Goal: Transaction & Acquisition: Register for event/course

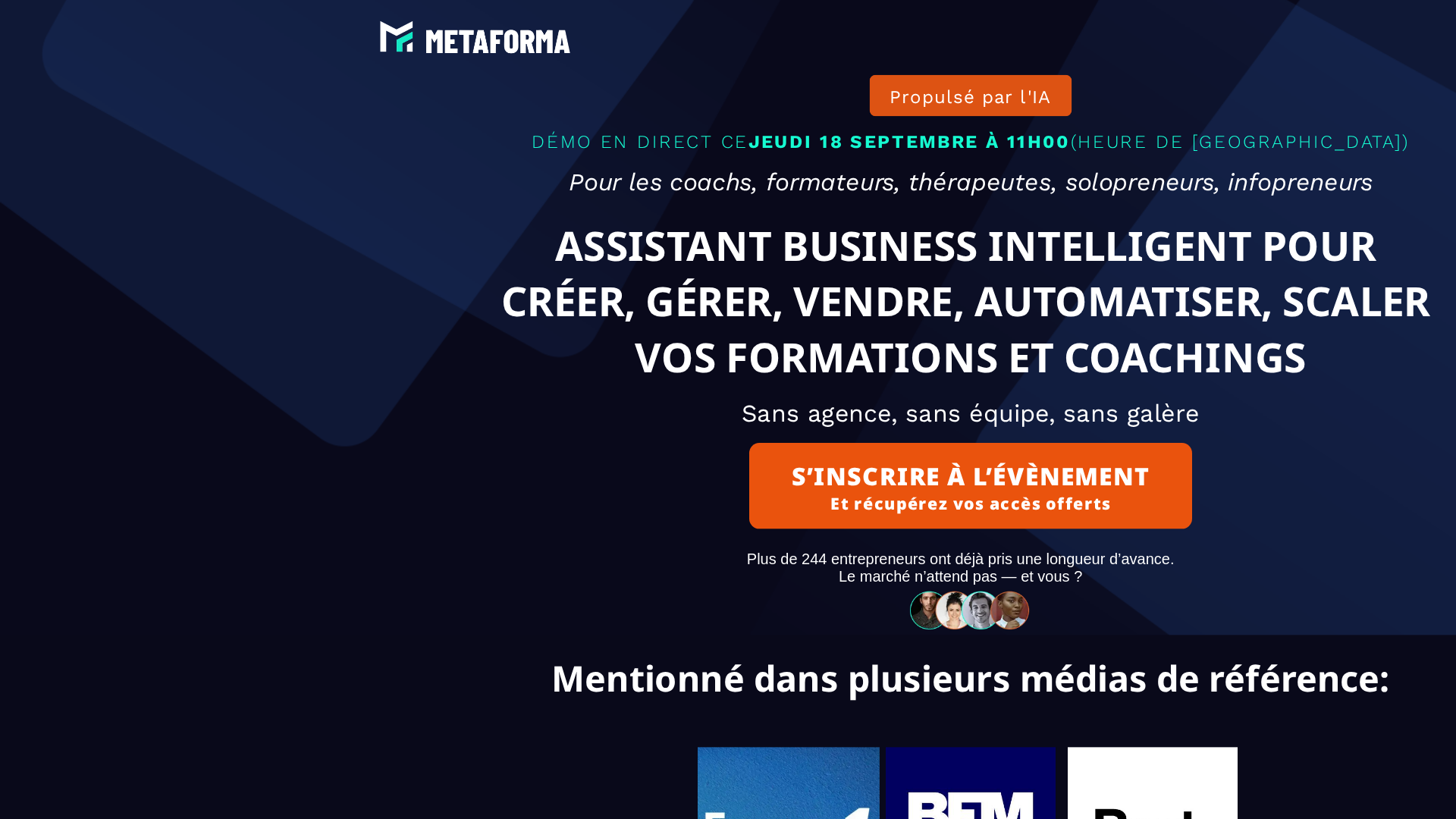
click at [728, 473] on img at bounding box center [727, 458] width 100 height 31
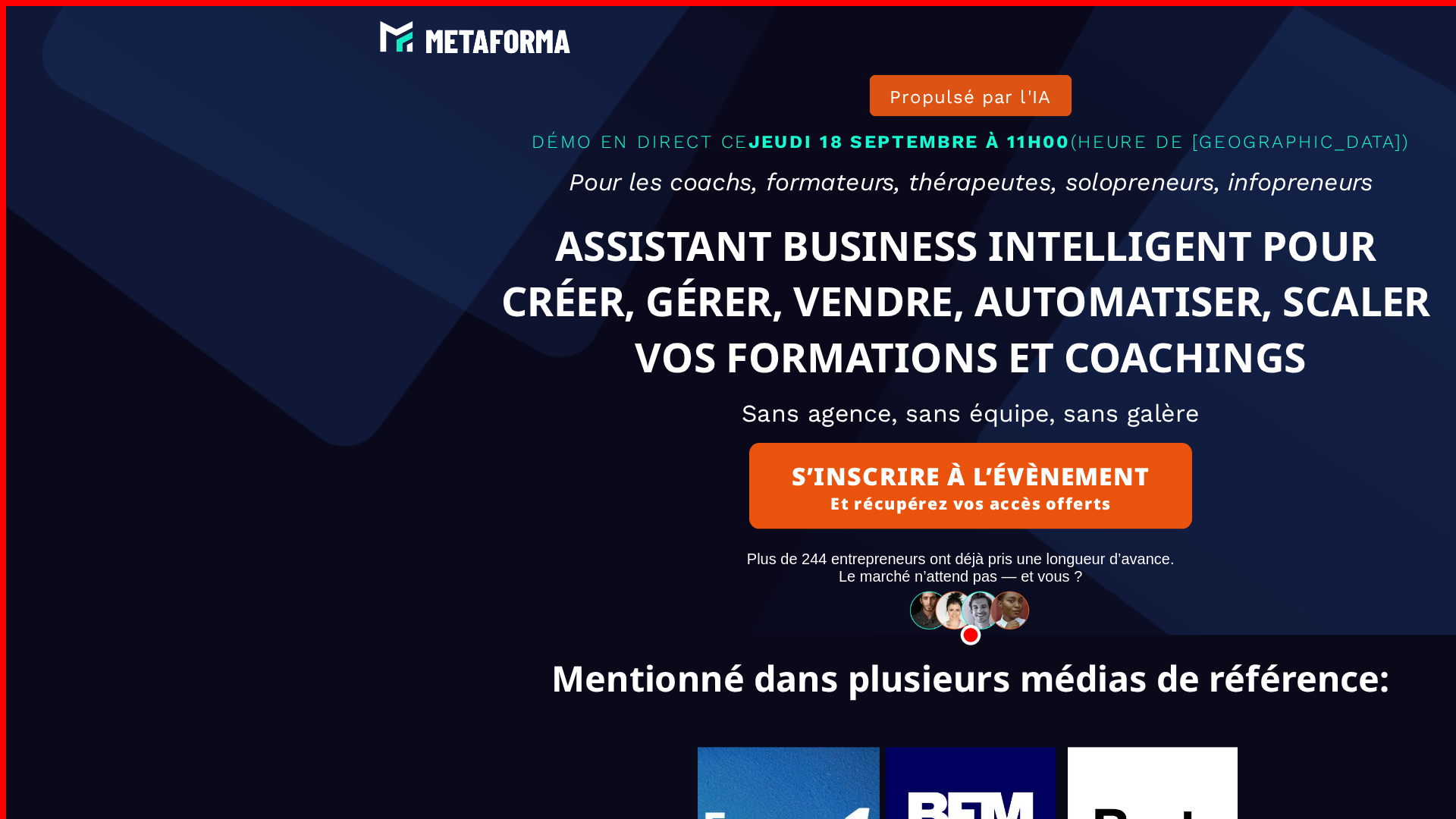
click at [728, 642] on img at bounding box center [727, 623] width 126 height 126
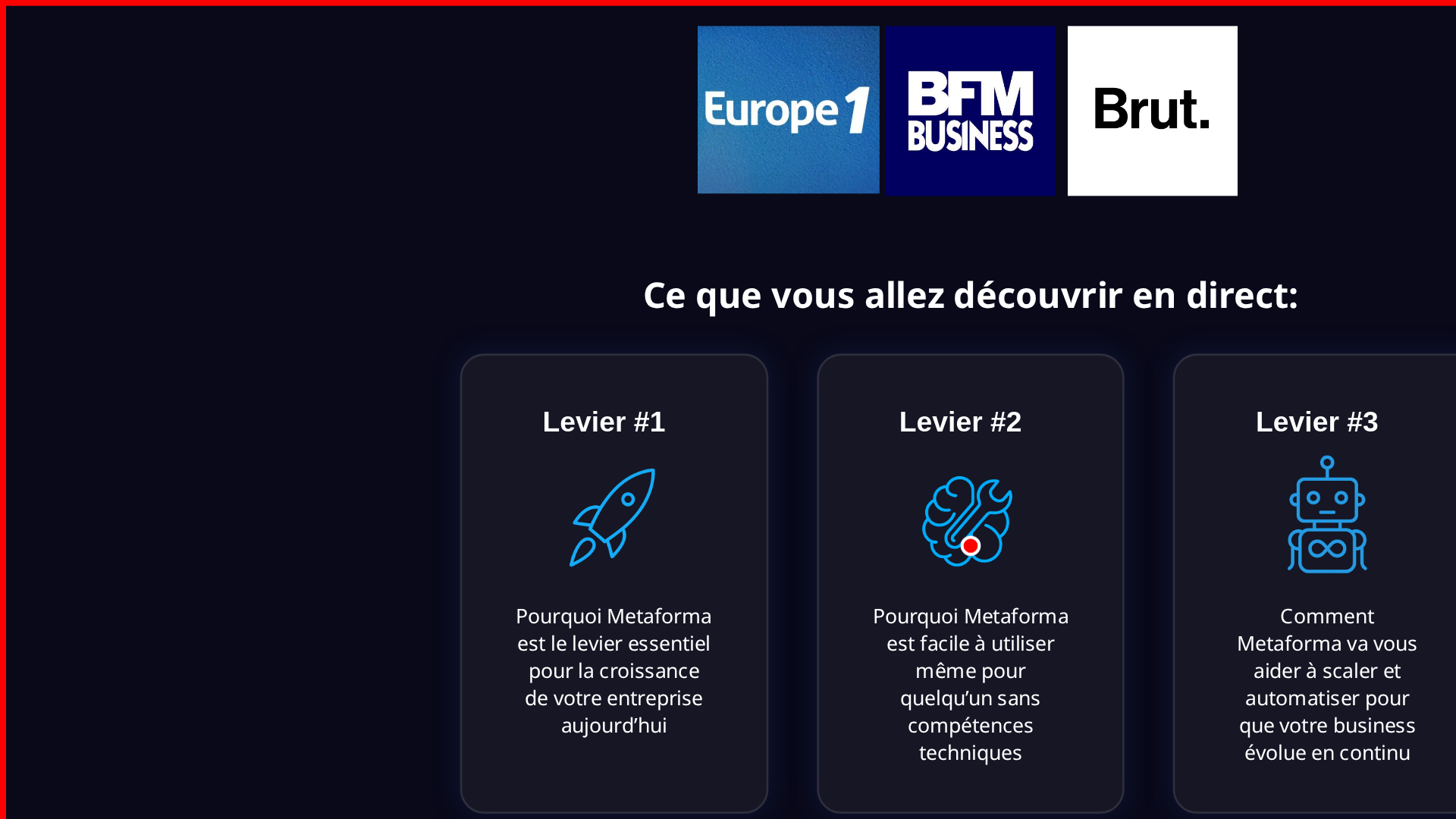
click at [865, 146] on img at bounding box center [864, 82] width 126 height 126
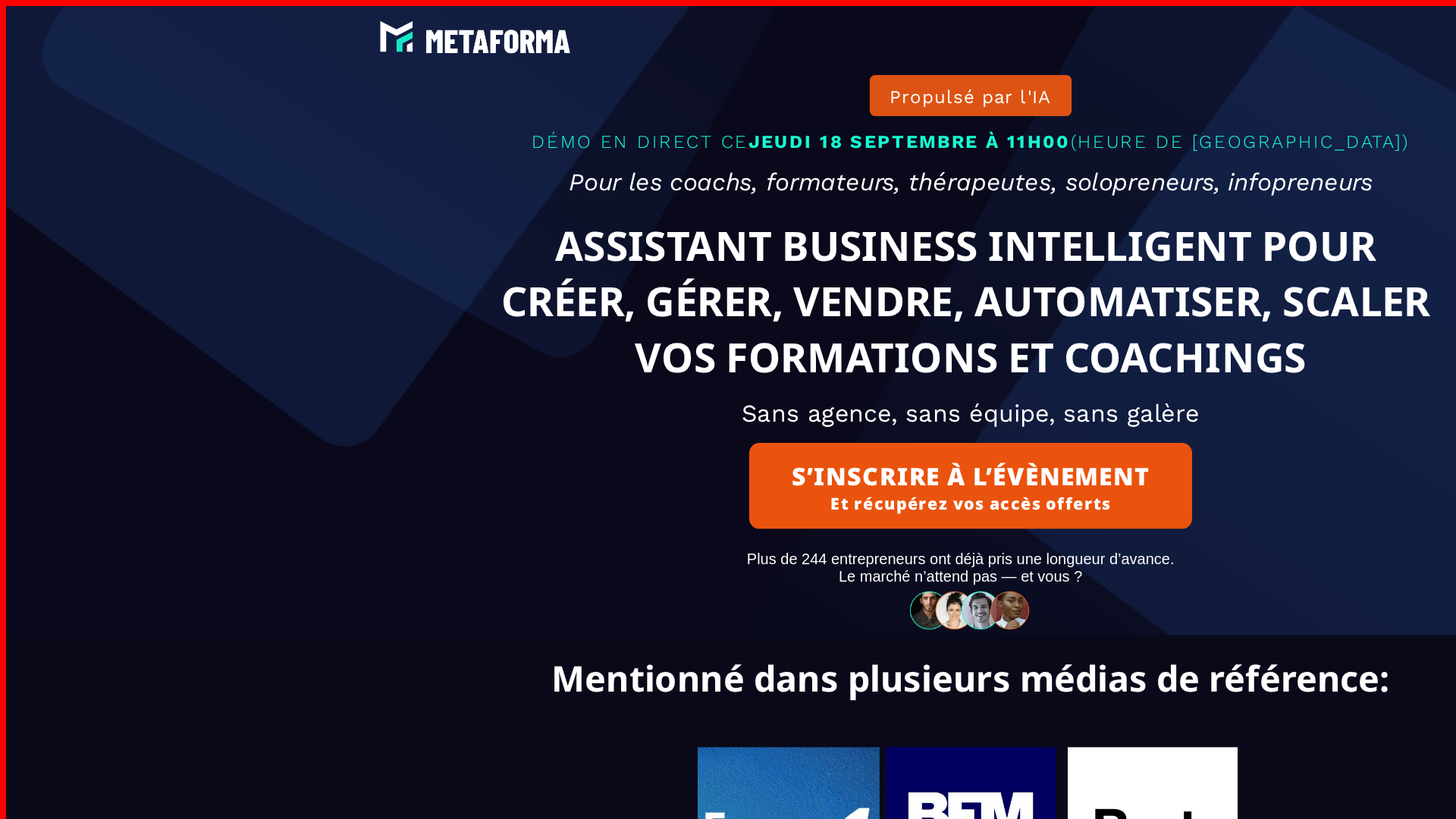
click at [591, 642] on img at bounding box center [591, 623] width 137 height 126
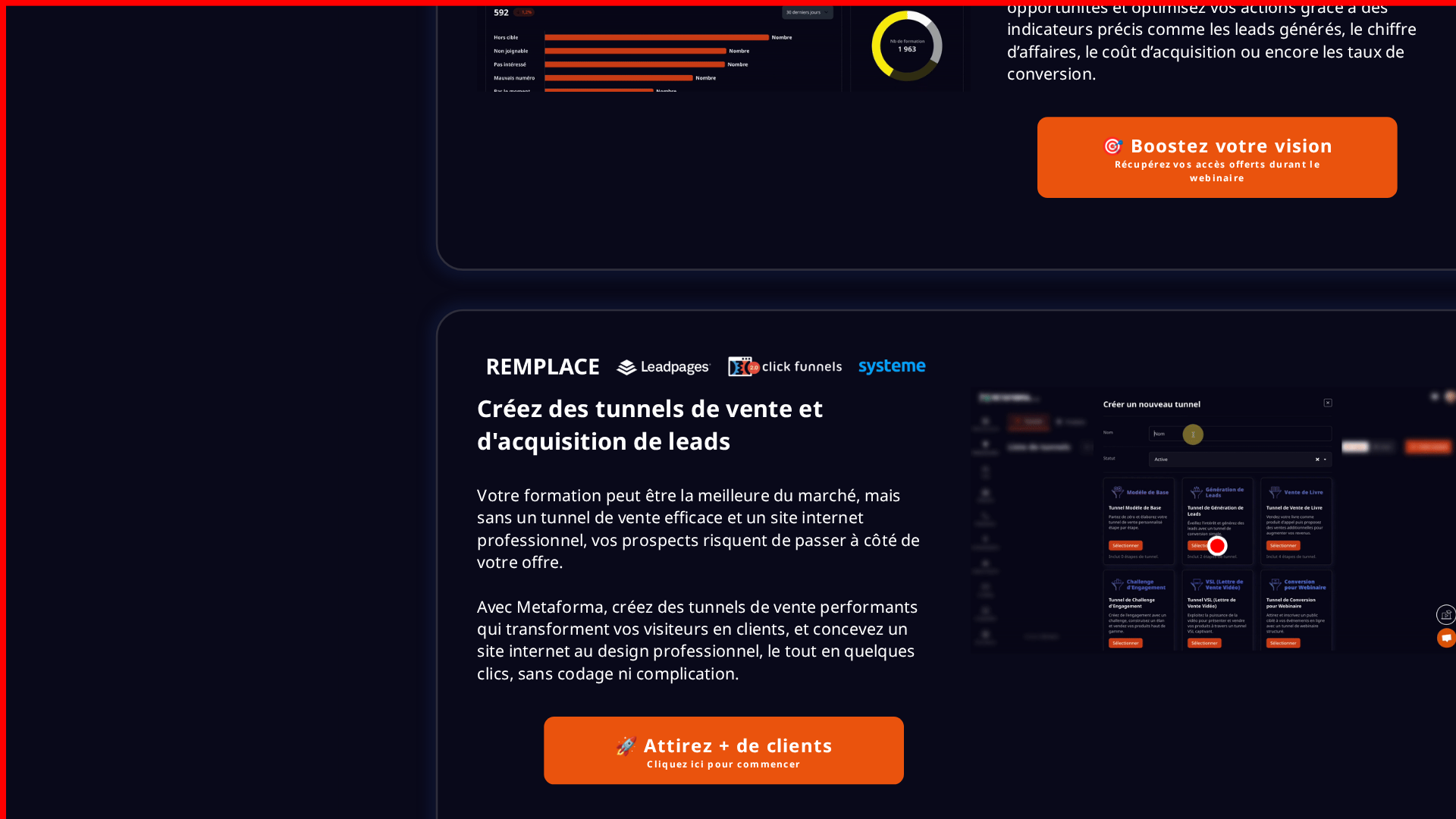
scroll to position [0, 0]
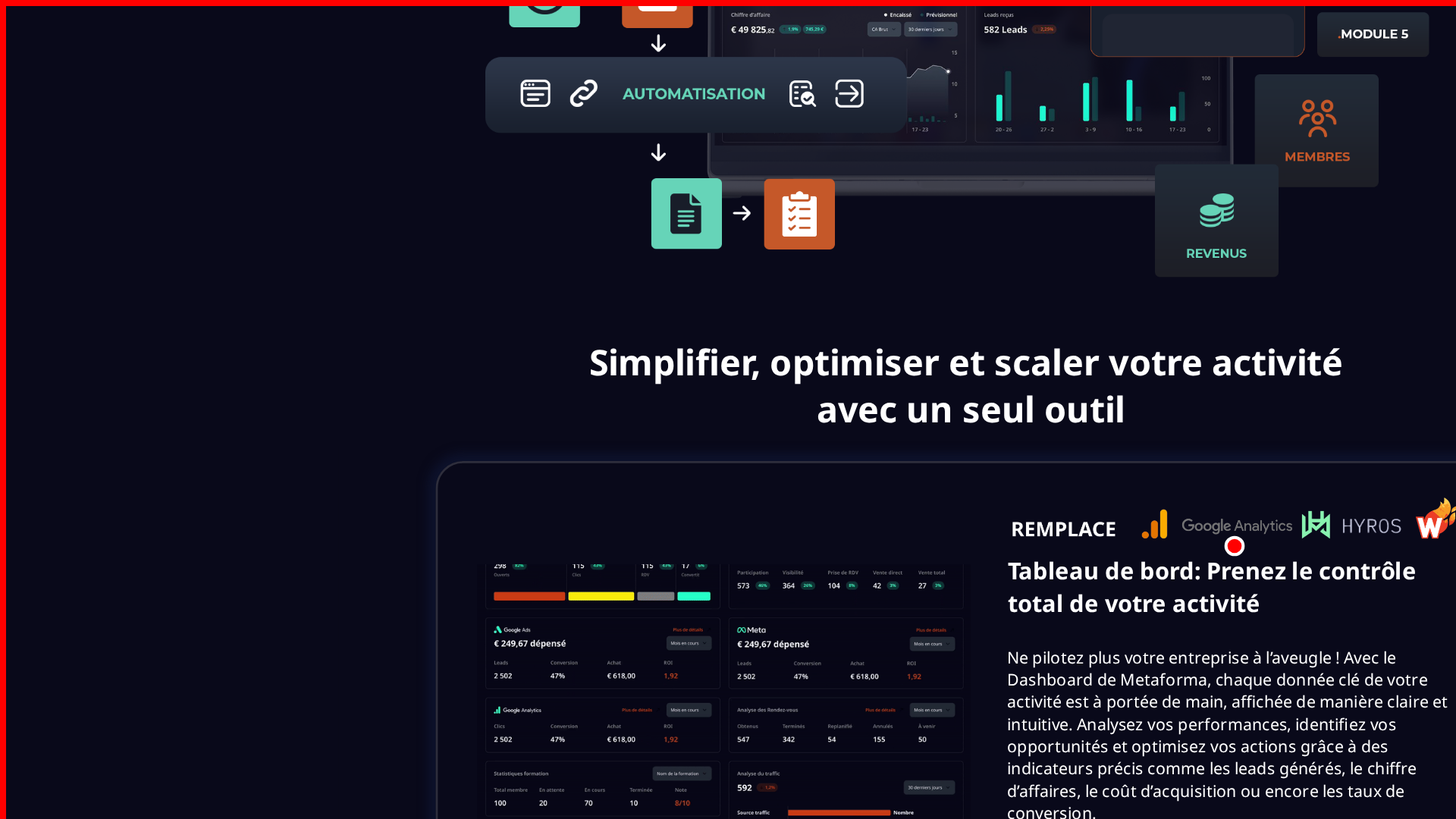
scroll to position [541, 0]
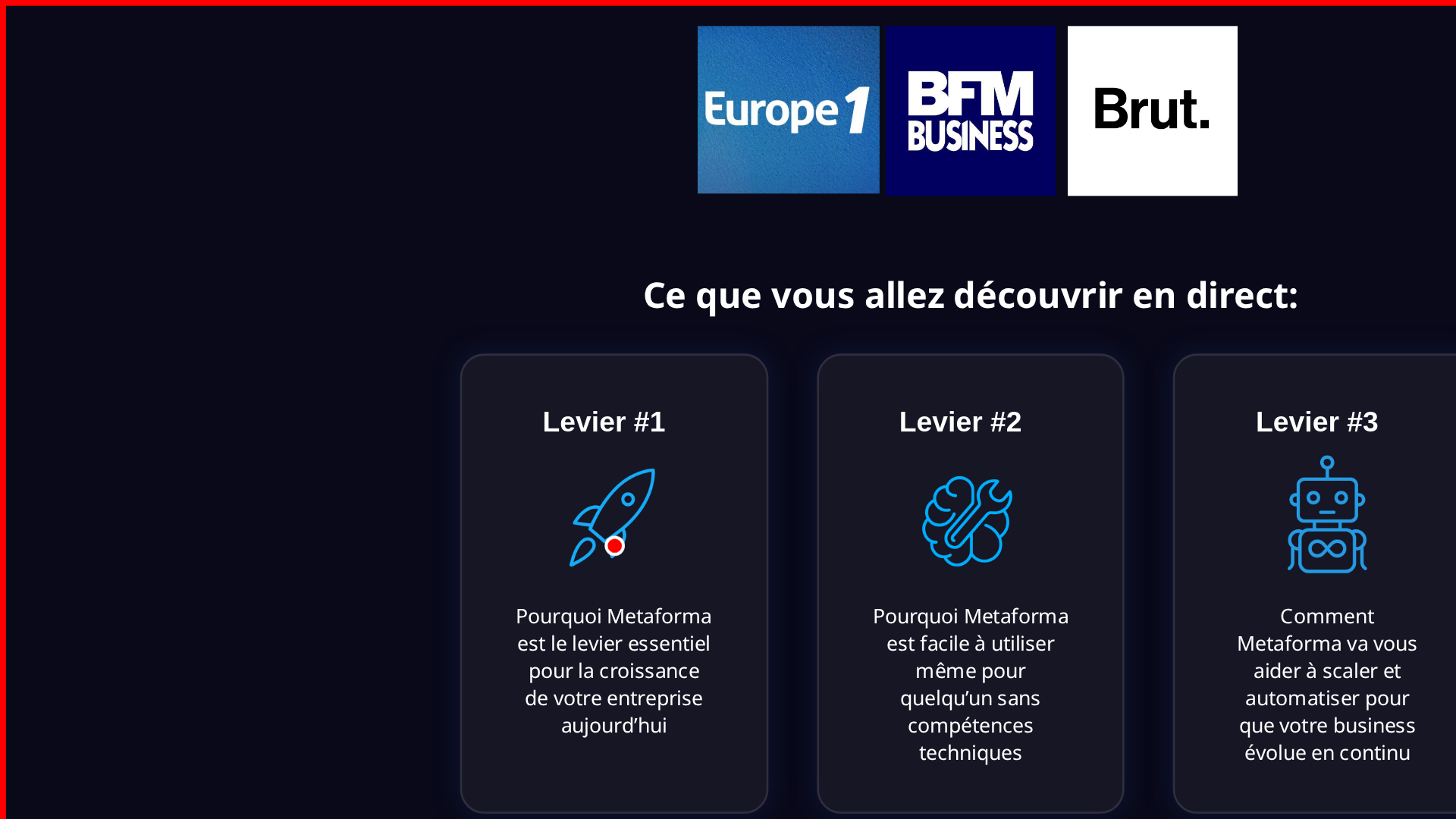
click at [996, 410] on img at bounding box center [996, 391] width 108 height 108
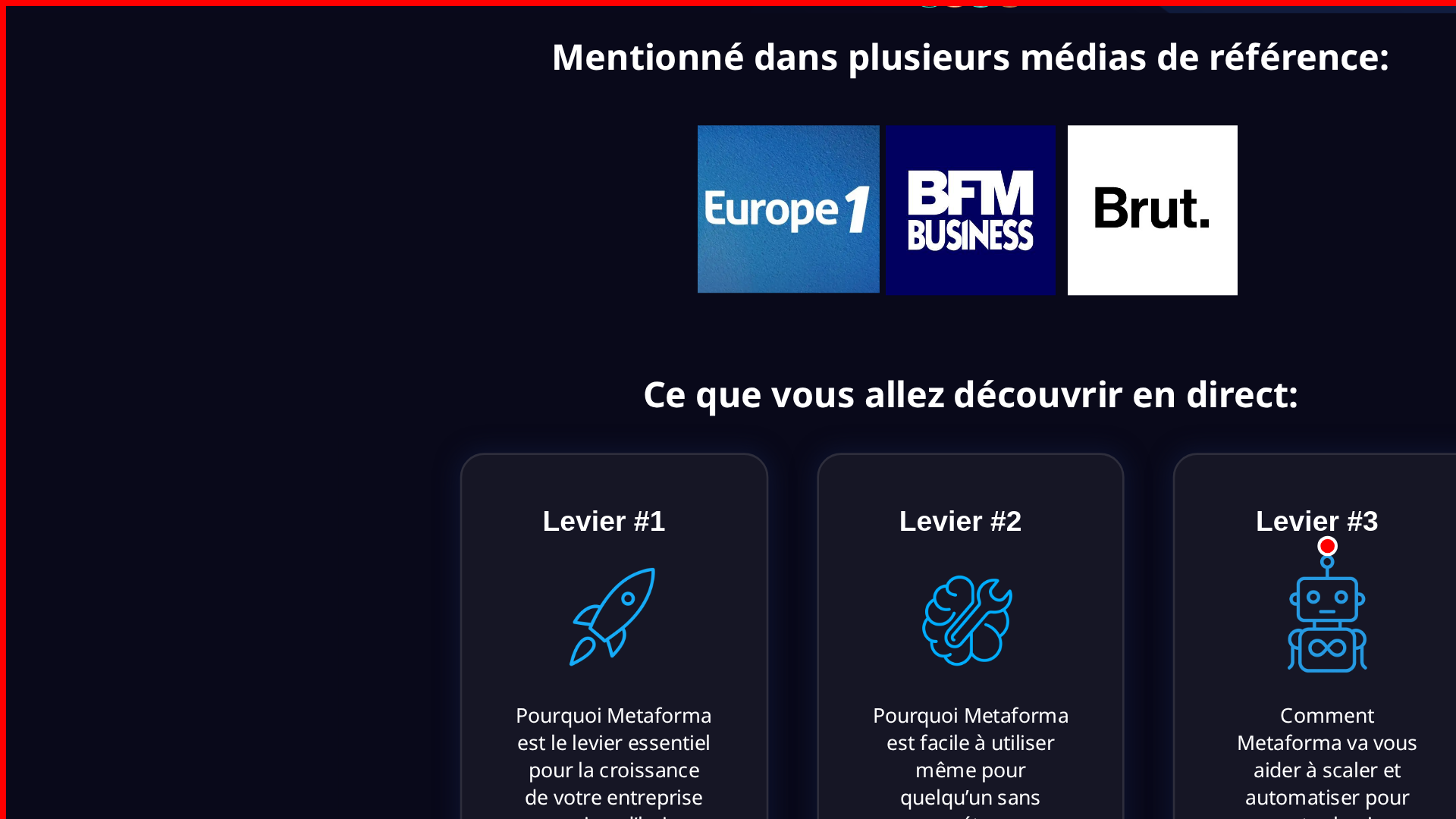
scroll to position [0, 0]
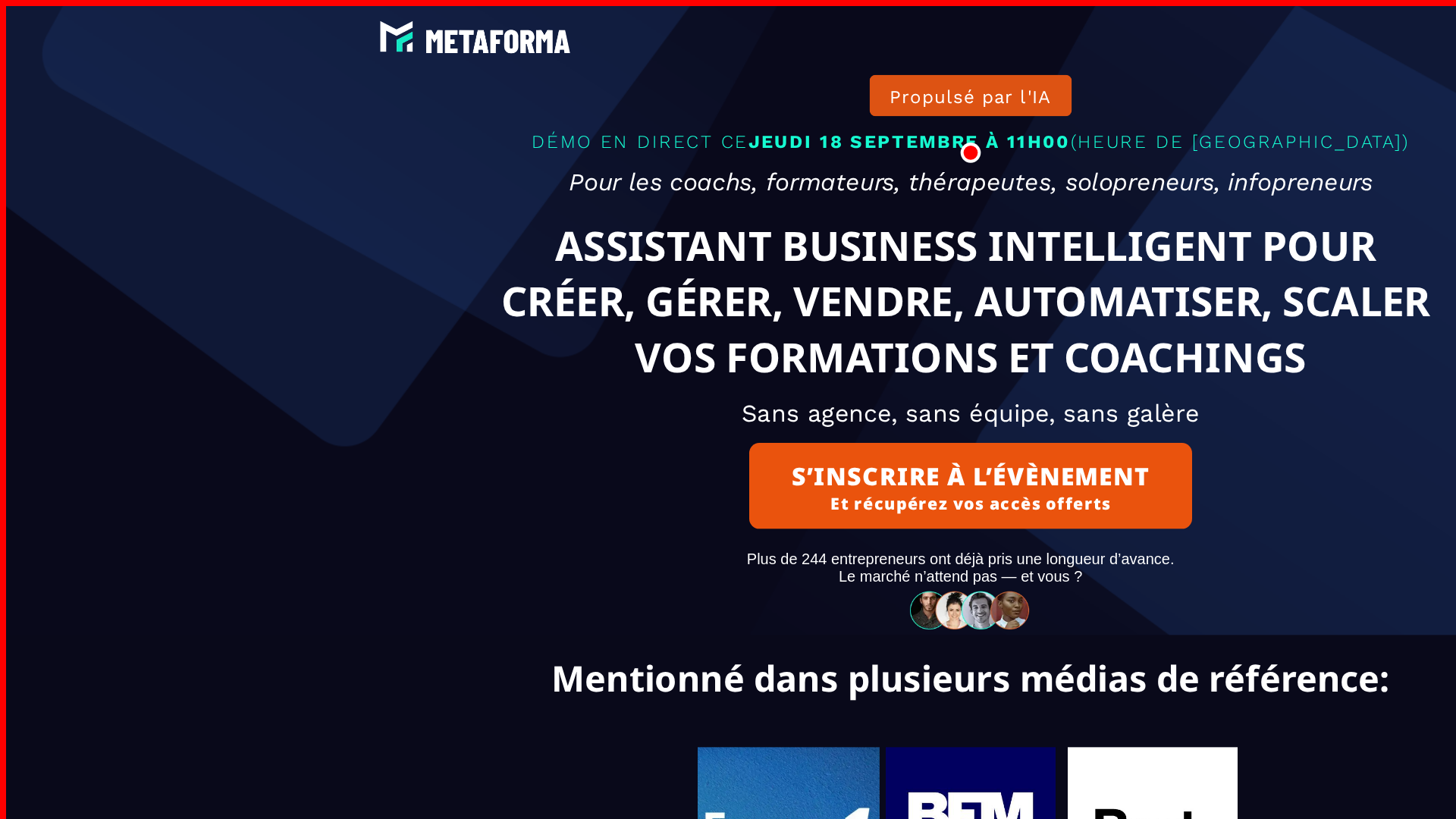
click at [728, 382] on button "S’INSCRIRE À L’ÉVÈNEMENT Et récupérez vos accès offerts" at bounding box center [728, 364] width 332 height 64
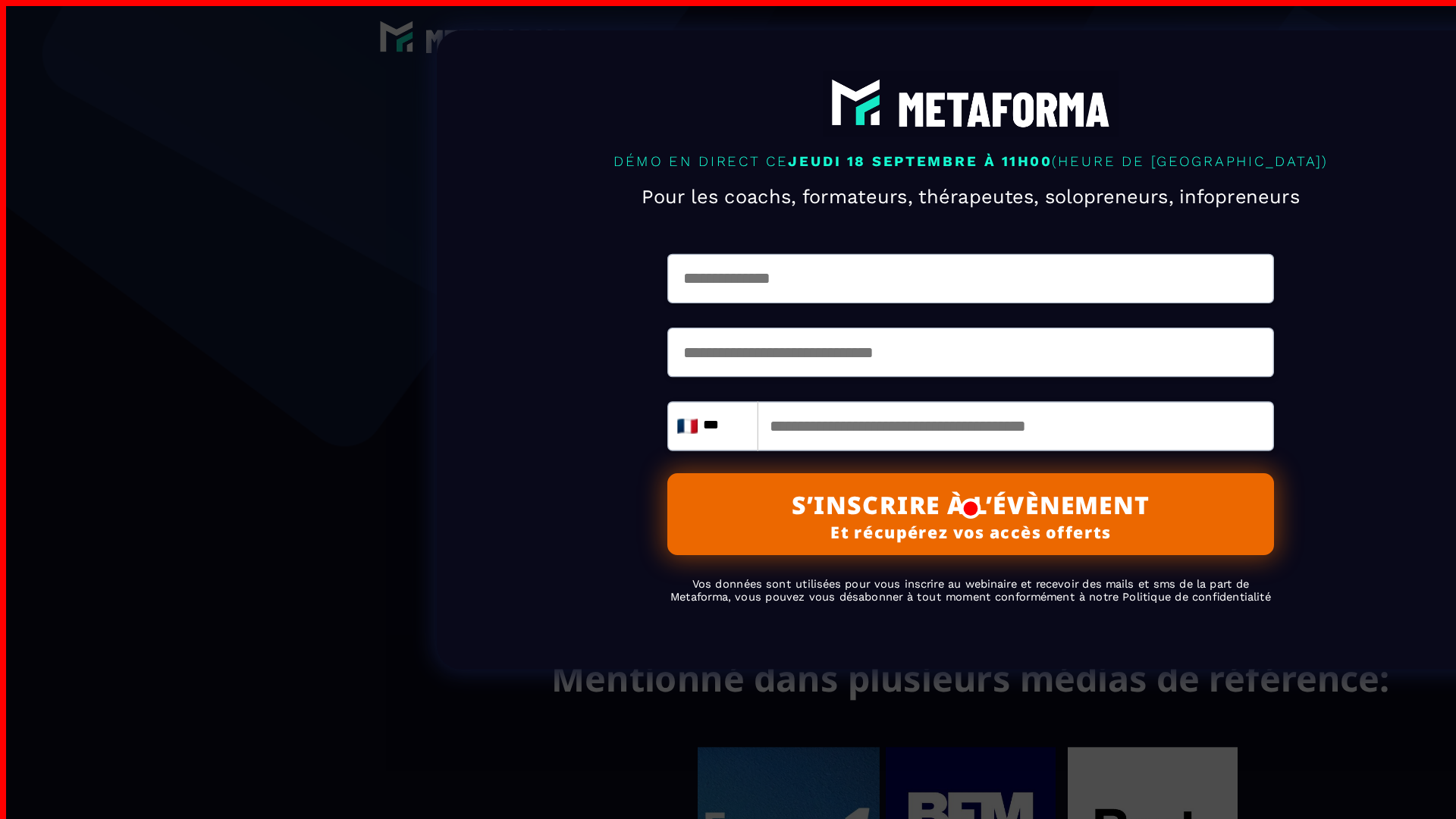
click at [728, 78] on img at bounding box center [728, 78] width 221 height 49
click at [728, 413] on button "S’INSCRIRE À L’ÉVÈNEMENT Et récupérez vos accès offerts" at bounding box center [727, 386] width 455 height 61
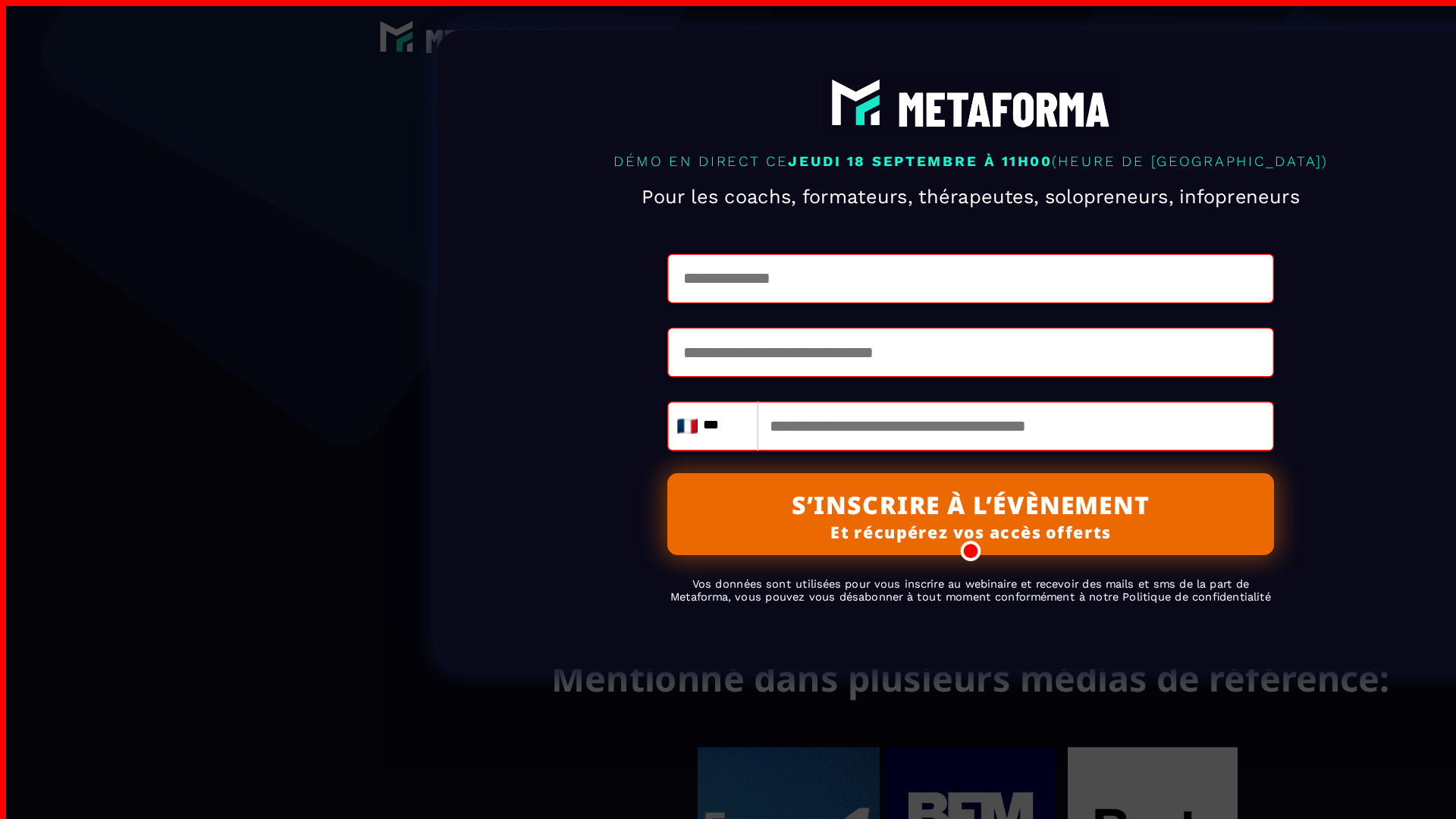
click at [1318, 34] on div "Veuillez saisir les champs obligatoires ×" at bounding box center [1317, 34] width 247 height 38
click at [728, 228] on input "text" at bounding box center [727, 208] width 455 height 37
click at [728, 283] on input "text" at bounding box center [727, 264] width 455 height 37
click at [728, 338] on input "tel" at bounding box center [727, 319] width 455 height 37
click at [543, 328] on input "***" at bounding box center [543, 319] width 41 height 18
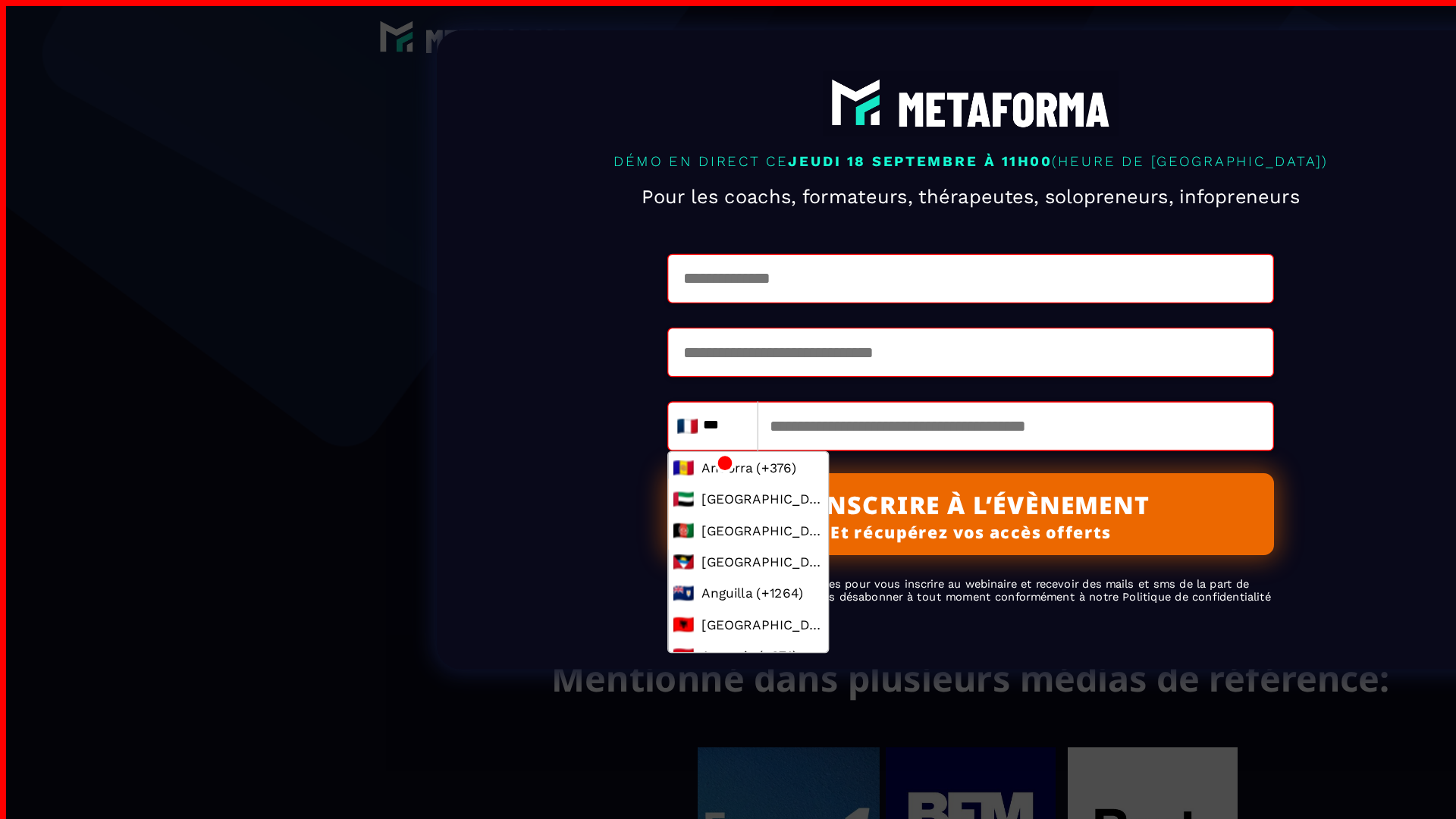
type input "****"
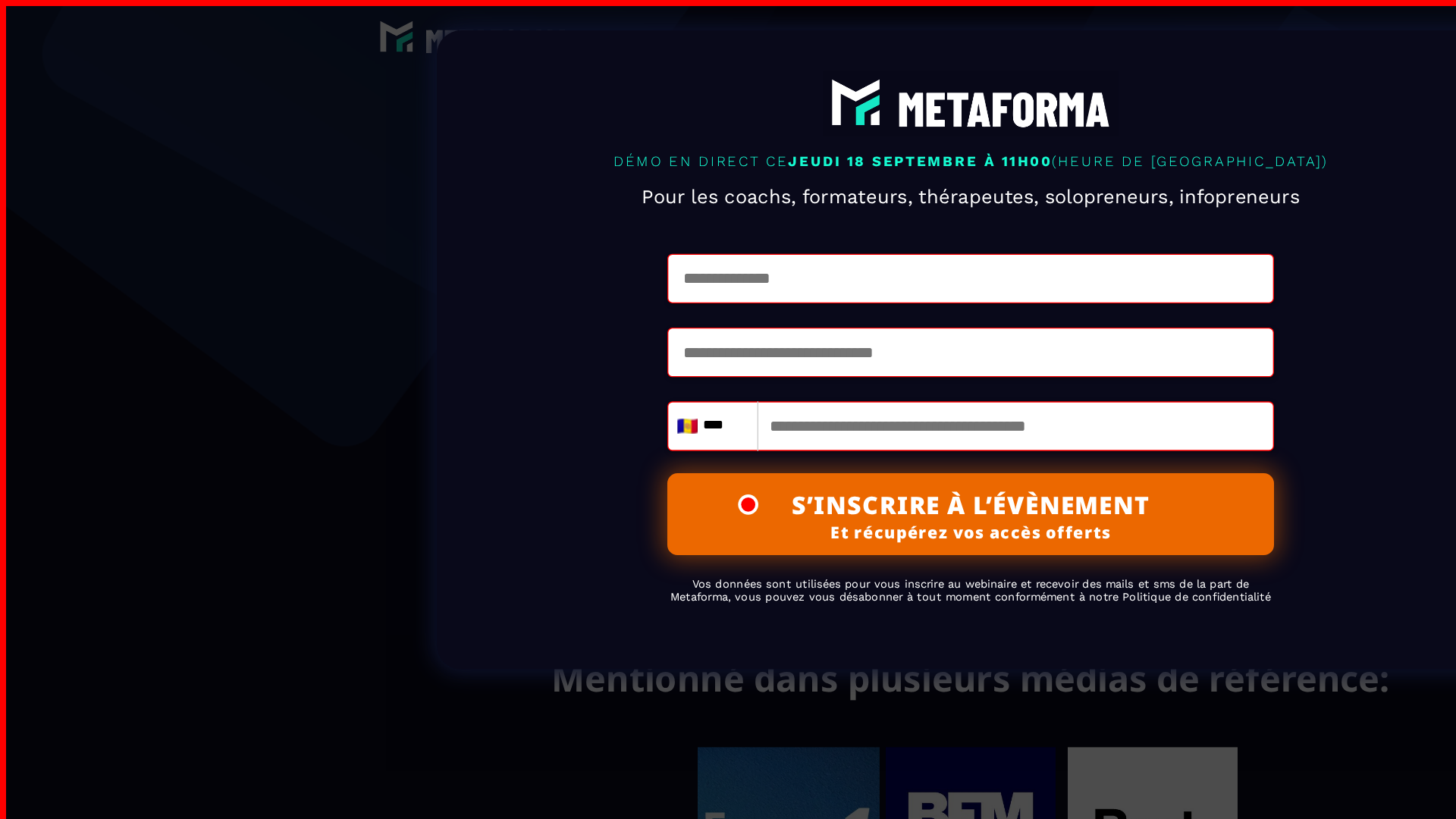
click at [728, 164] on h2 "Pour les coachs, formateurs, thérapeutes, solopreneurs, infopreneurs" at bounding box center [727, 148] width 632 height 33
click at [728, 460] on h2 "Vos données sont utilisées pour vous inscrire au webinaire et recevoir des mail…" at bounding box center [727, 443] width 455 height 35
click at [1110, 43] on link "Close" at bounding box center [1110, 43] width 31 height 33
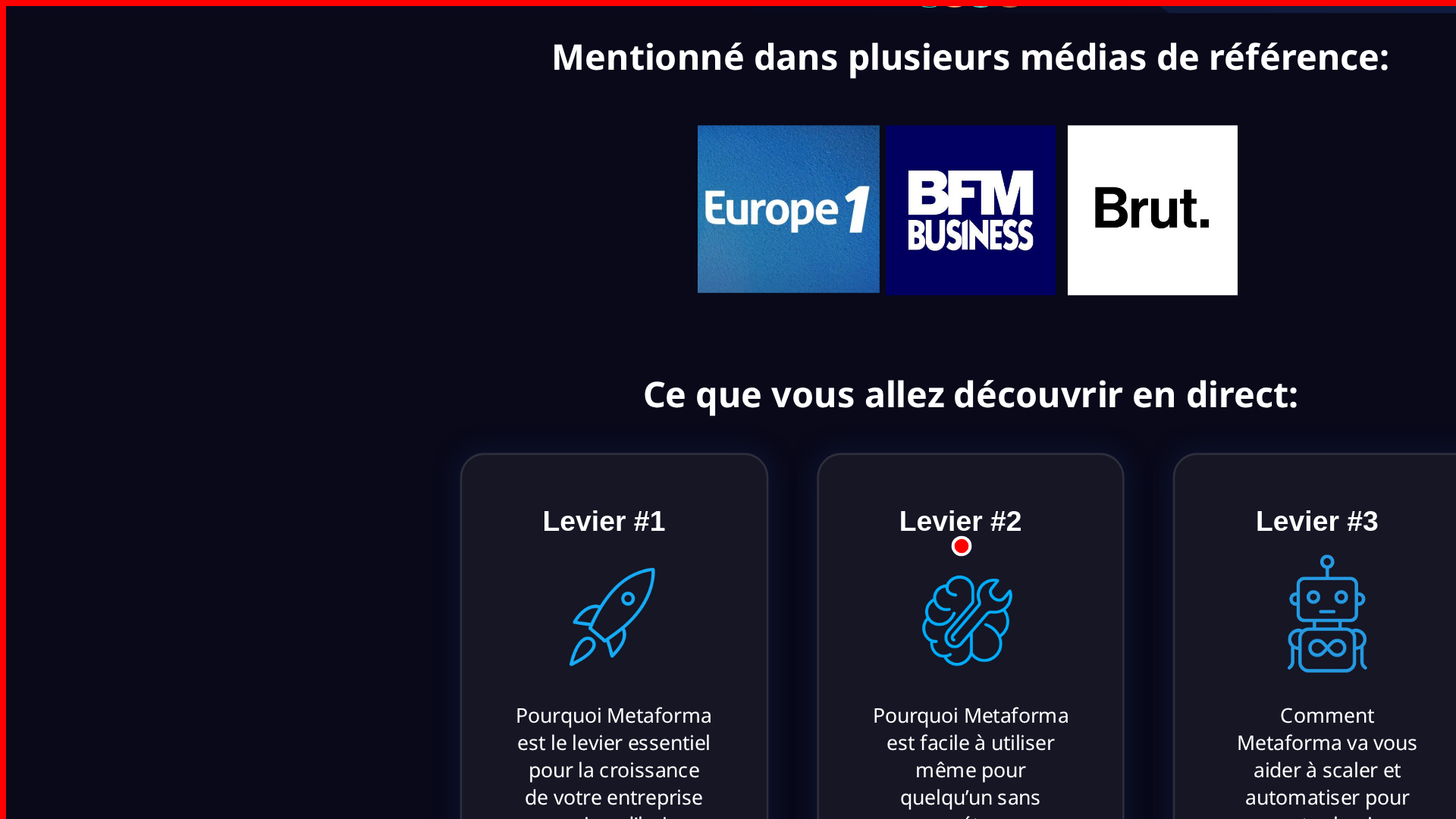
click at [728, 711] on button "S’INSCRIRE À L’ÉVÈNEMENT Et récupérez vos accès offerts" at bounding box center [728, 744] width 332 height 64
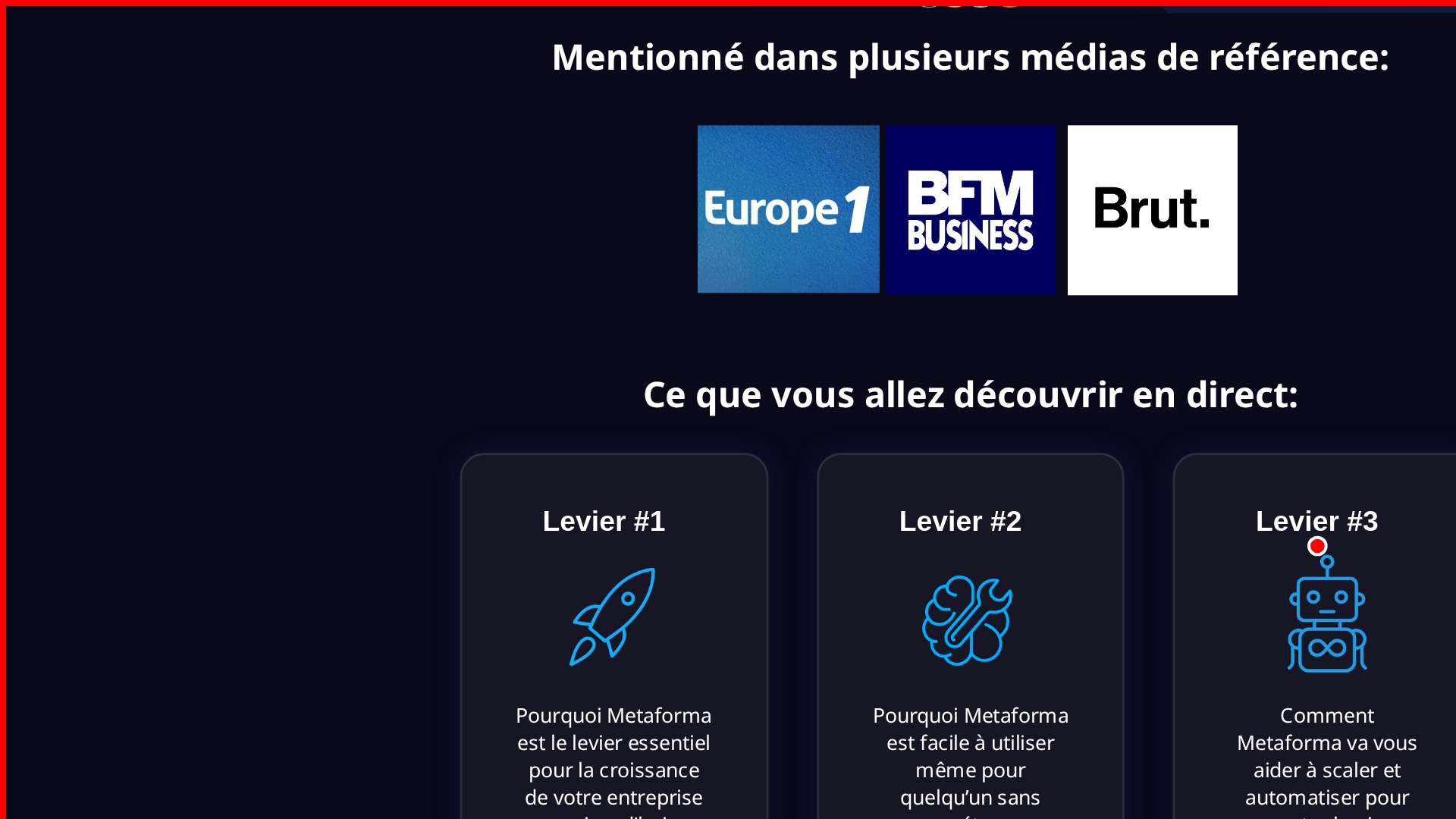
click at [454, 408] on text "Levier #1" at bounding box center [453, 391] width 100 height 32
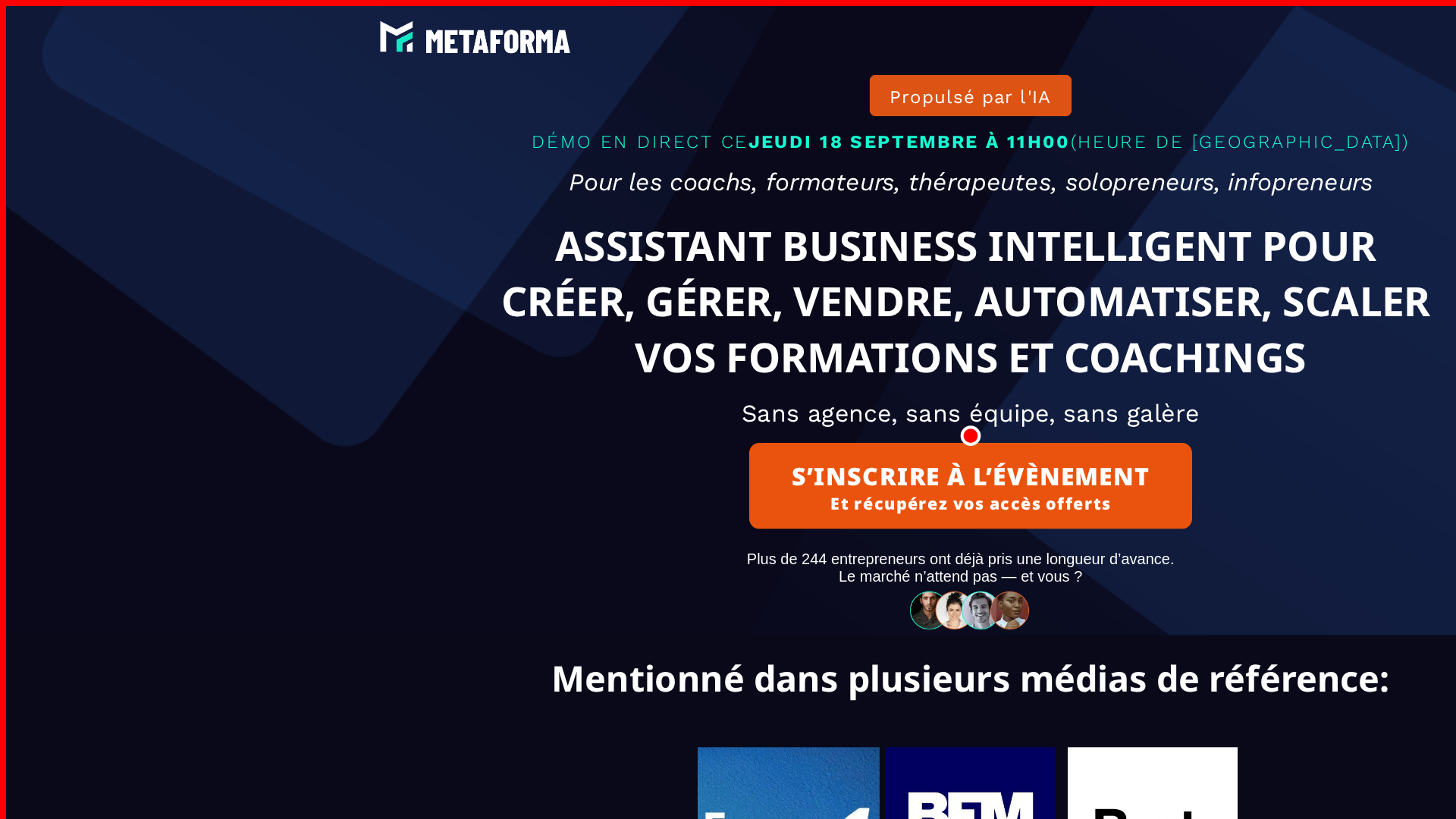
click at [728, 781] on text "Ce que vous allez découvrir en direct:" at bounding box center [727, 763] width 1433 height 39
click at [728, 28] on div at bounding box center [728, 27] width 925 height 33
